Goal: Task Accomplishment & Management: Use online tool/utility

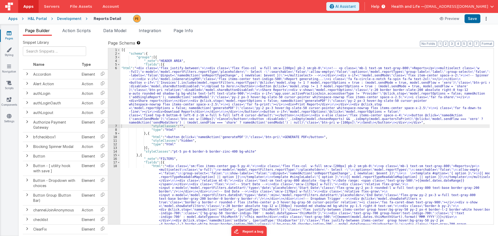
click at [70, 20] on div "Development" at bounding box center [69, 18] width 24 height 5
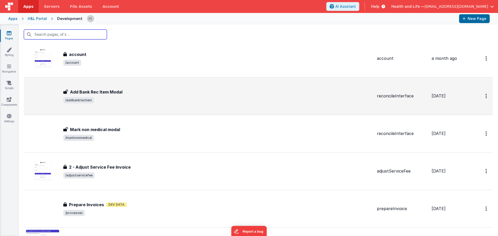
scroll to position [519, 0]
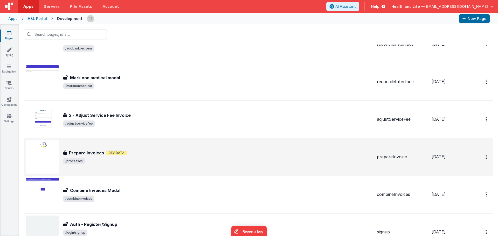
click at [160, 153] on div "Prepare Invoices Dev Data" at bounding box center [218, 153] width 310 height 6
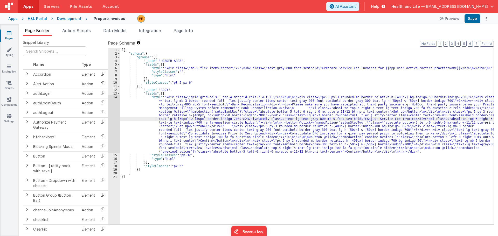
click at [136, 120] on div "[{ "schema" : { "groups" : [{ "_note" : "HEADER AREA" , "fields" : [{ "html" : …" at bounding box center [306, 140] width 373 height 184
click at [111, 124] on div "14" at bounding box center [114, 125] width 12 height 58
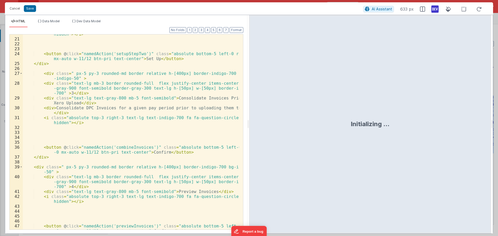
scroll to position [184, 0]
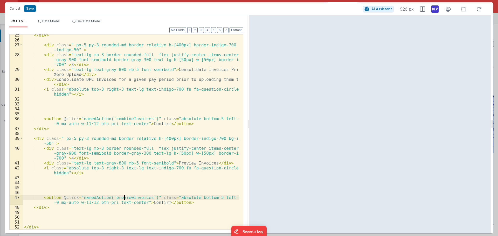
click at [124, 196] on div "</ div > < div class = " px-5 py-3 rounded-md border relative h-[400px] border-…" at bounding box center [131, 135] width 216 height 205
click at [18, 10] on button "Cancel" at bounding box center [15, 8] width 16 height 7
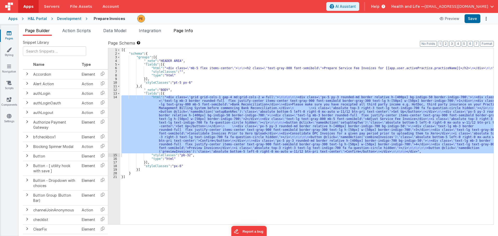
click at [191, 31] on span "Page Info" at bounding box center [183, 30] width 19 height 5
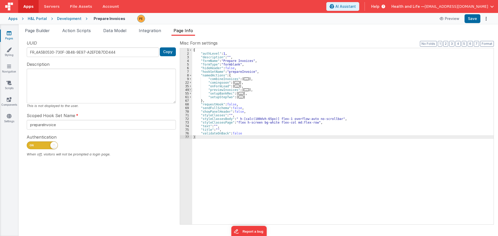
click at [191, 90] on span at bounding box center [190, 90] width 3 height 4
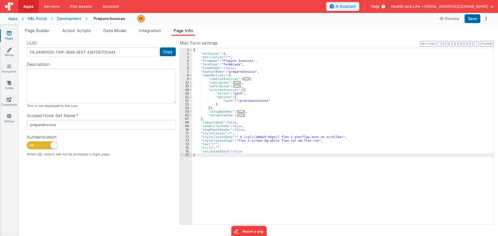
click at [210, 100] on div "{ "authLevel" : 1 , "description" : "" , "formName" : "Prepare Invoices" , "for…" at bounding box center [343, 140] width 302 height 184
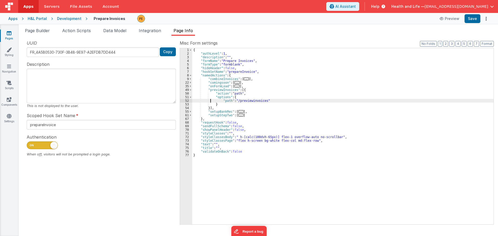
click at [184, 100] on div "52" at bounding box center [186, 101] width 12 height 4
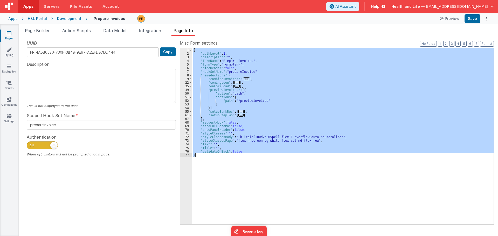
click at [184, 100] on div "52" at bounding box center [186, 101] width 12 height 4
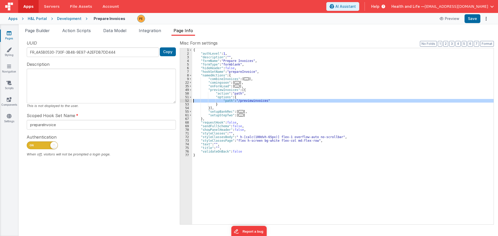
click at [184, 100] on div "52" at bounding box center [186, 101] width 12 height 4
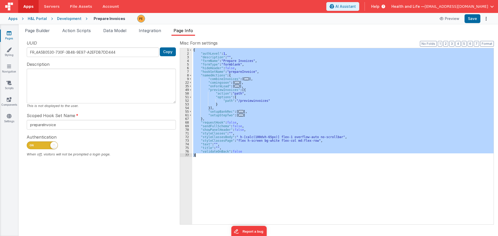
click at [184, 100] on div "52" at bounding box center [186, 101] width 12 height 4
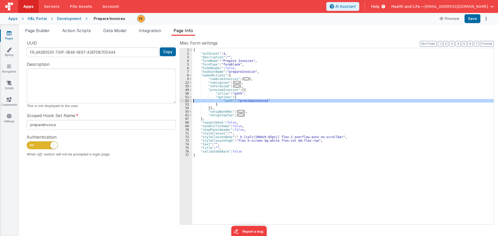
click at [184, 100] on div "52" at bounding box center [186, 101] width 12 height 4
click at [236, 100] on div "{ "authLevel" : 1 , "description" : "" , "formName" : "Prepare Invoices" , "for…" at bounding box center [343, 136] width 302 height 176
drag, startPoint x: 237, startPoint y: 100, endPoint x: 264, endPoint y: 101, distance: 26.2
click at [264, 101] on div "{ "authLevel" : 1 , "description" : "" , "formName" : "Prepare Invoices" , "for…" at bounding box center [343, 140] width 302 height 184
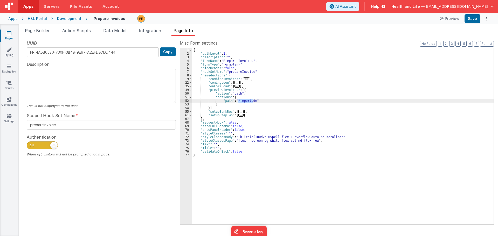
drag, startPoint x: 254, startPoint y: 101, endPoint x: 238, endPoint y: 101, distance: 16.1
click at [238, 101] on div "{ "authLevel" : 1 , "description" : "" , "formName" : "Prepare Invoices" , "for…" at bounding box center [343, 140] width 302 height 184
click at [470, 22] on button "Save" at bounding box center [473, 18] width 16 height 9
click at [45, 18] on div "H&L Portal" at bounding box center [37, 18] width 19 height 5
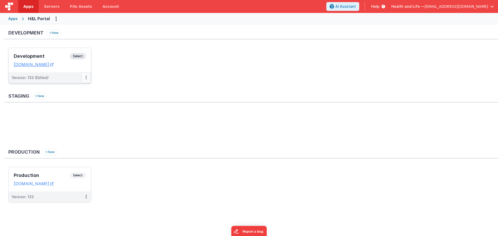
click at [86, 78] on icon at bounding box center [86, 78] width 1 height 0
click at [70, 108] on link "Deploy..." at bounding box center [68, 108] width 46 height 9
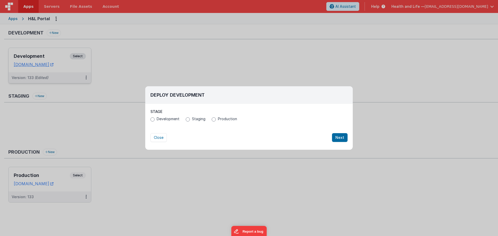
click at [214, 122] on div "Development Staging Production" at bounding box center [249, 120] width 197 height 6
click at [213, 120] on input "Production" at bounding box center [214, 120] width 4 height 4
radio input "true"
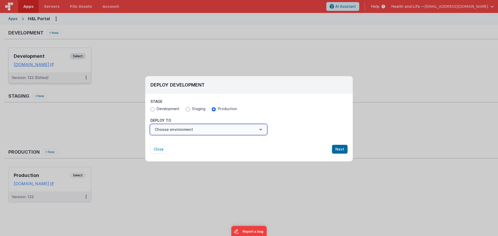
click at [210, 127] on button "Choose environment" at bounding box center [209, 130] width 116 height 10
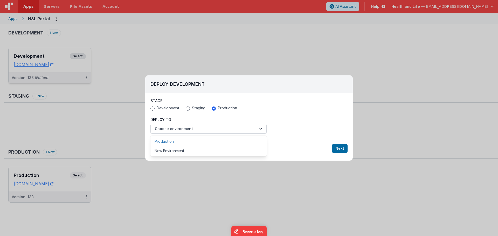
click at [196, 139] on link "Production" at bounding box center [209, 141] width 116 height 9
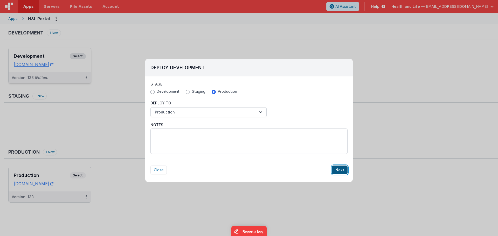
click at [344, 168] on button "Next" at bounding box center [340, 170] width 16 height 9
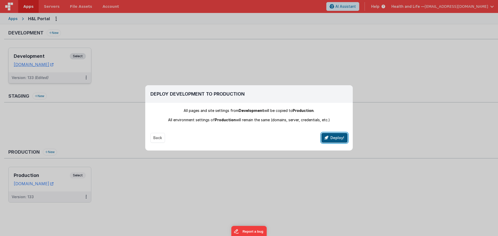
click at [333, 134] on button "Deploy!" at bounding box center [335, 138] width 26 height 10
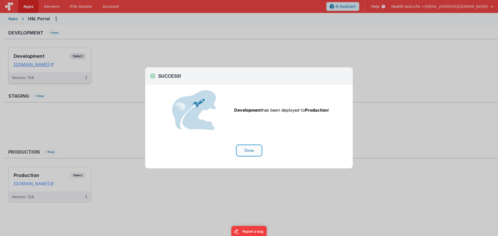
click at [254, 147] on button "Done" at bounding box center [249, 151] width 24 height 10
